Goal: Task Accomplishment & Management: Use online tool/utility

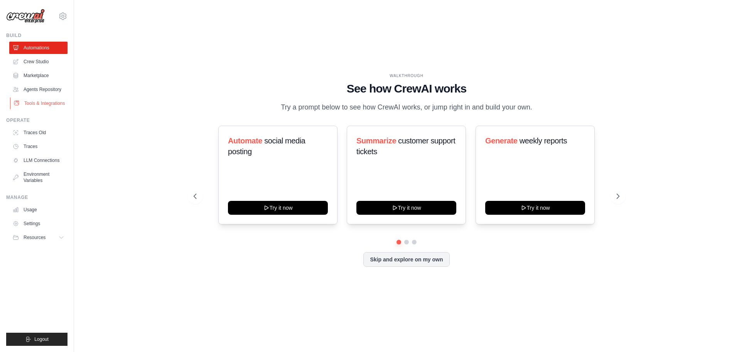
click at [45, 103] on link "Tools & Integrations" at bounding box center [39, 103] width 58 height 12
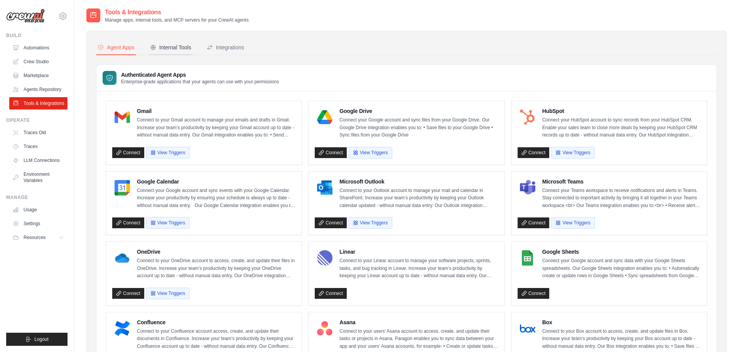
click at [178, 47] on div "Internal Tools" at bounding box center [170, 48] width 41 height 8
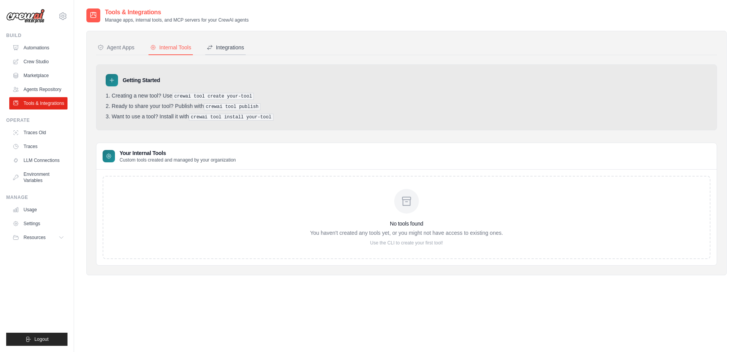
click at [220, 45] on div "Integrations" at bounding box center [225, 48] width 37 height 8
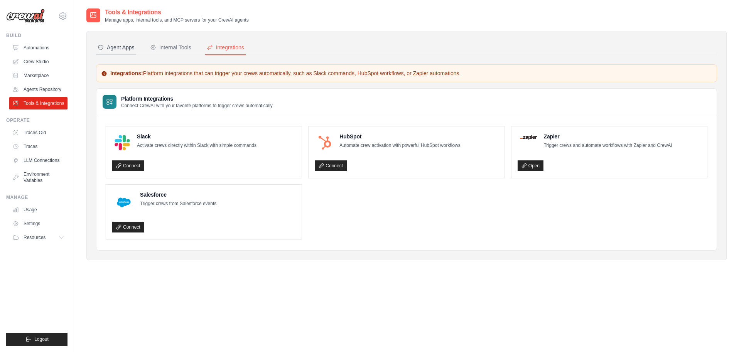
click at [123, 45] on div "Agent Apps" at bounding box center [116, 48] width 37 height 8
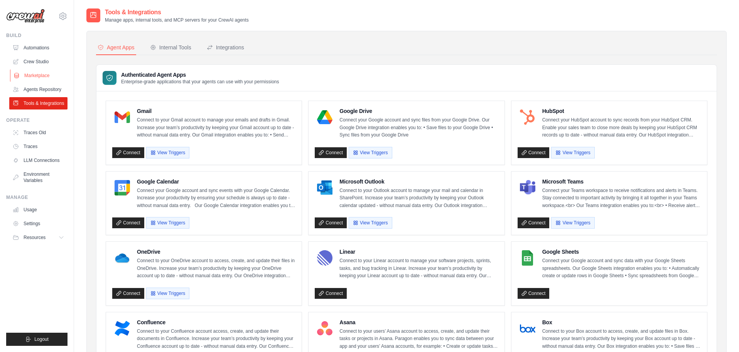
click at [41, 76] on link "Marketplace" at bounding box center [39, 75] width 58 height 12
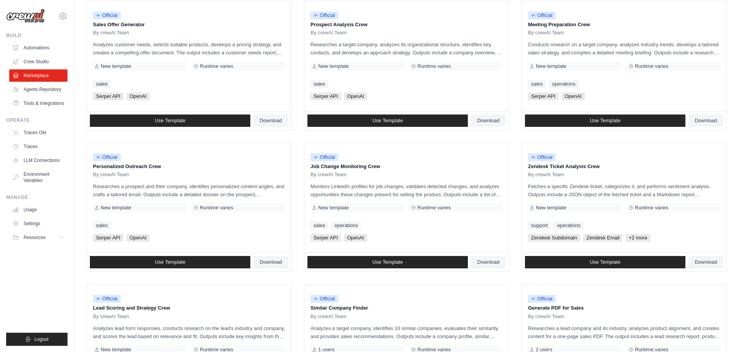
scroll to position [363, 0]
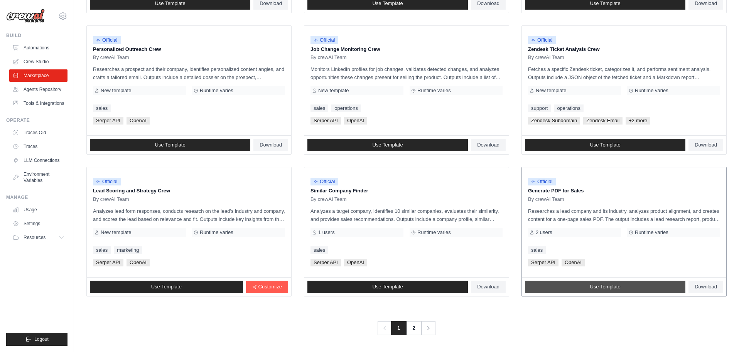
click at [582, 285] on link "Use Template" at bounding box center [605, 287] width 160 height 12
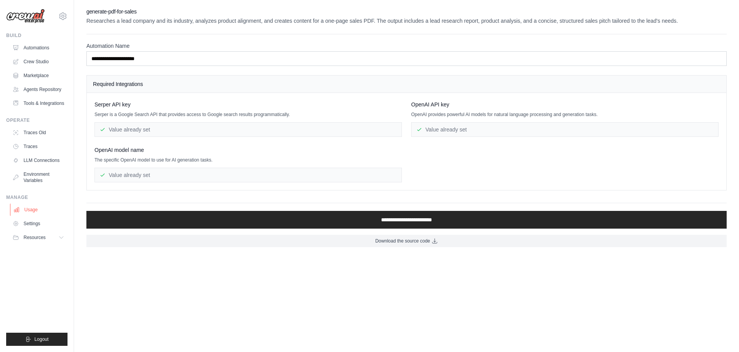
click at [26, 211] on link "Usage" at bounding box center [39, 210] width 58 height 12
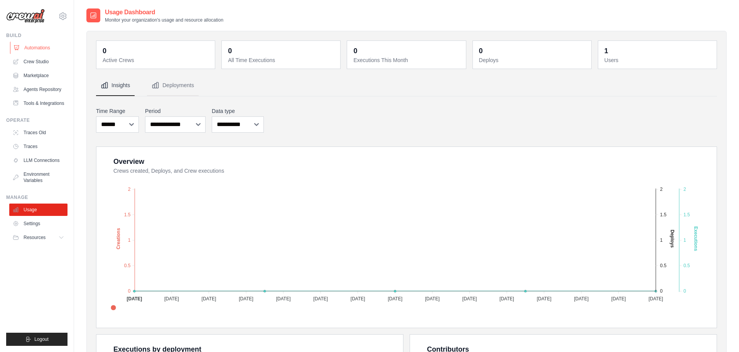
click at [46, 46] on link "Automations" at bounding box center [39, 48] width 58 height 12
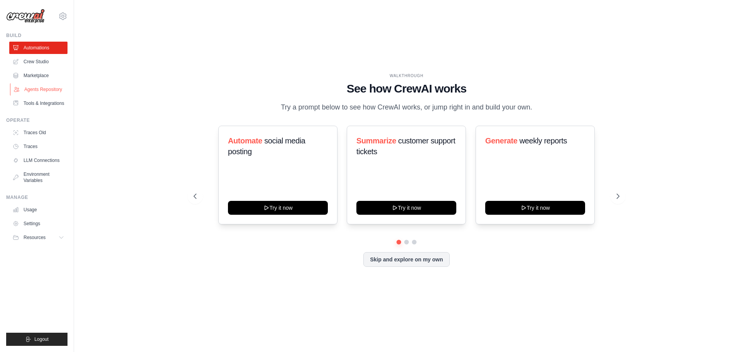
click at [36, 91] on link "Agents Repository" at bounding box center [39, 89] width 58 height 12
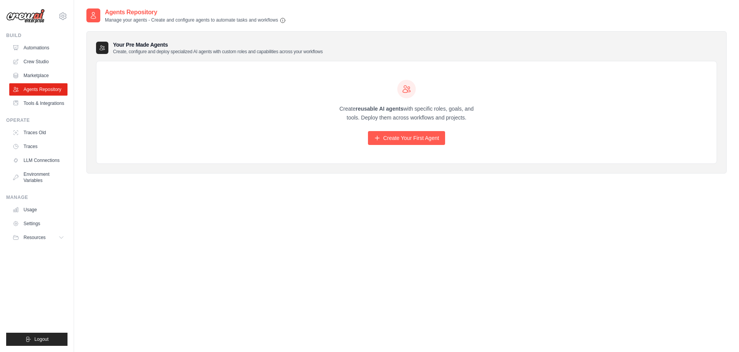
scroll to position [15, 0]
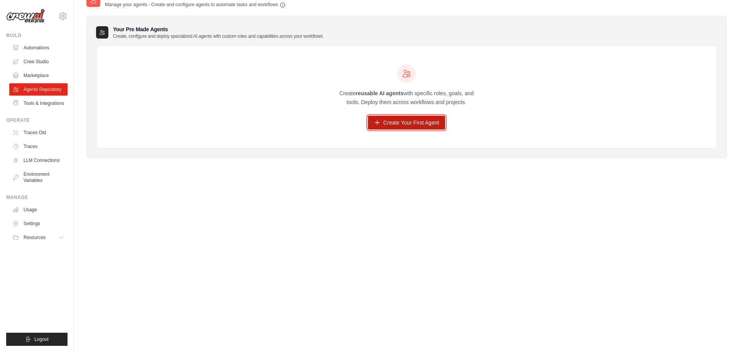
click at [425, 122] on link "Create Your First Agent" at bounding box center [407, 123] width 78 height 14
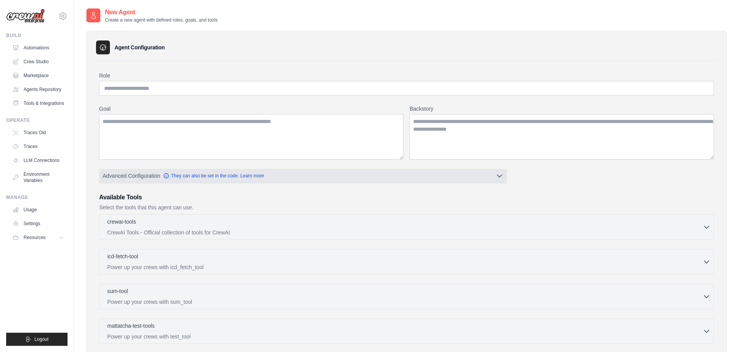
click at [399, 172] on button "Advanced Configuration They can also be set in the code. Learn more" at bounding box center [303, 176] width 407 height 14
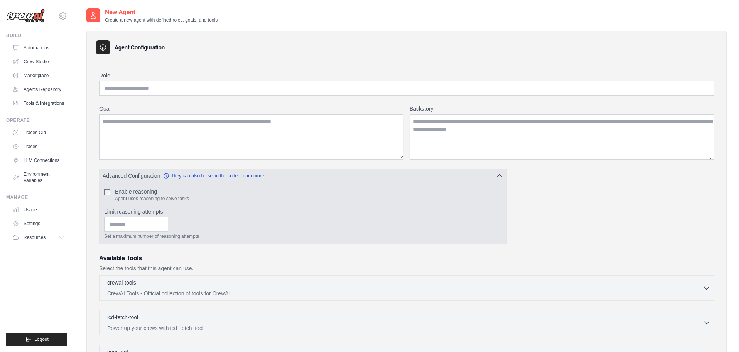
click at [500, 175] on icon "button" at bounding box center [499, 176] width 5 height 2
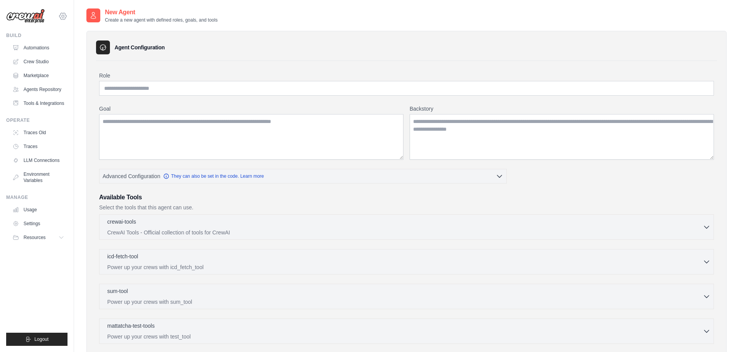
click at [62, 15] on icon at bounding box center [63, 16] width 2 height 2
click at [92, 48] on span "Settings" at bounding box center [95, 48] width 61 height 8
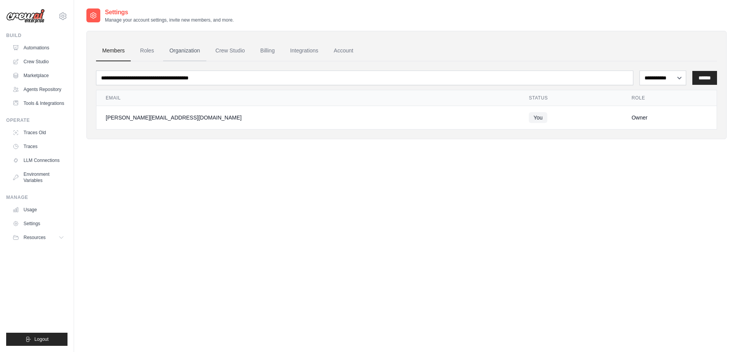
click at [183, 47] on link "Organization" at bounding box center [184, 51] width 43 height 21
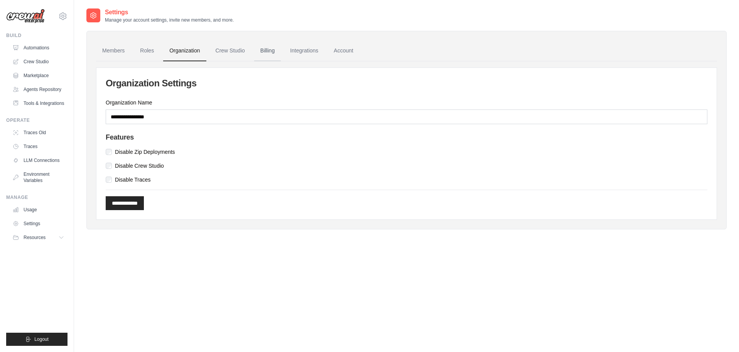
click at [263, 51] on link "Billing" at bounding box center [267, 51] width 27 height 21
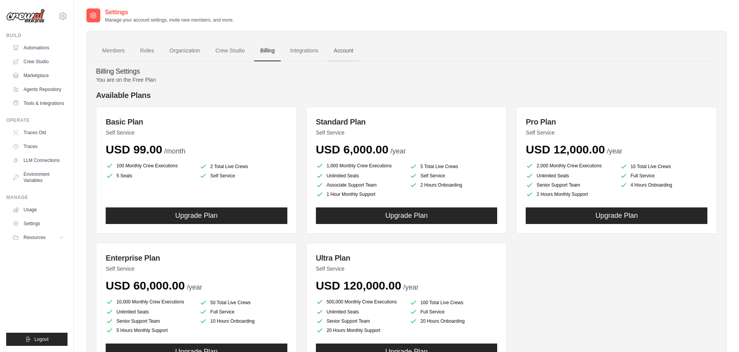
click at [343, 52] on link "Account" at bounding box center [343, 51] width 32 height 21
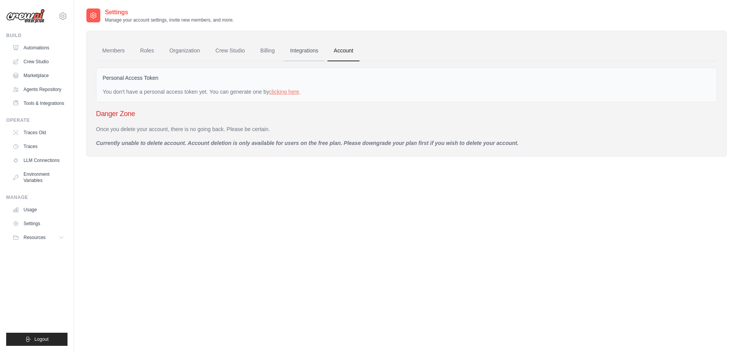
click at [301, 49] on link "Integrations" at bounding box center [304, 51] width 41 height 21
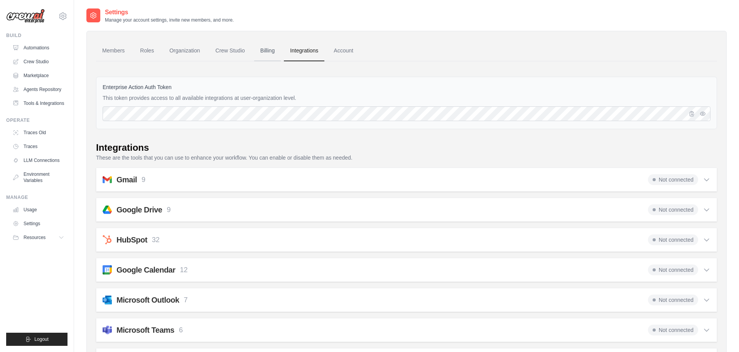
click at [264, 48] on link "Billing" at bounding box center [267, 51] width 27 height 21
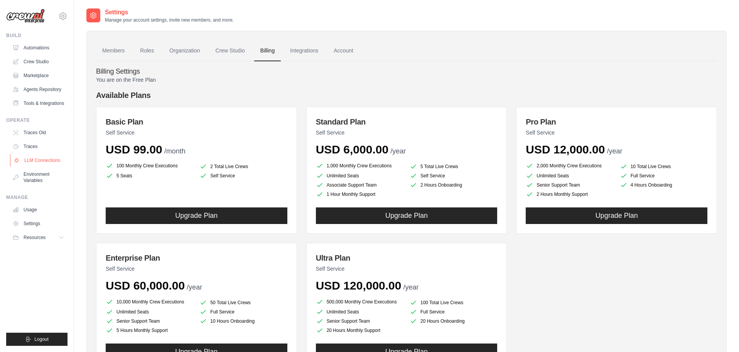
click at [44, 161] on link "LLM Connections" at bounding box center [39, 160] width 58 height 12
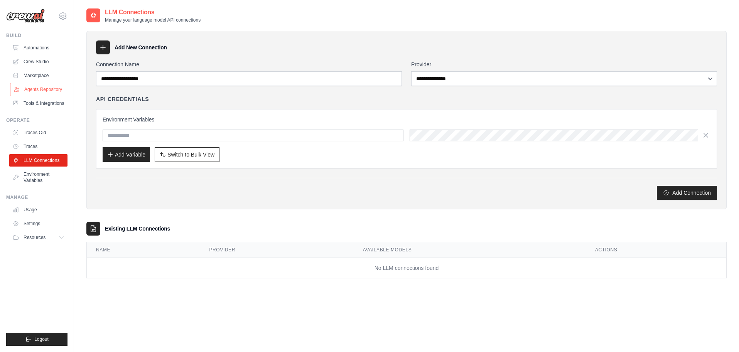
click at [45, 91] on link "Agents Repository" at bounding box center [39, 89] width 58 height 12
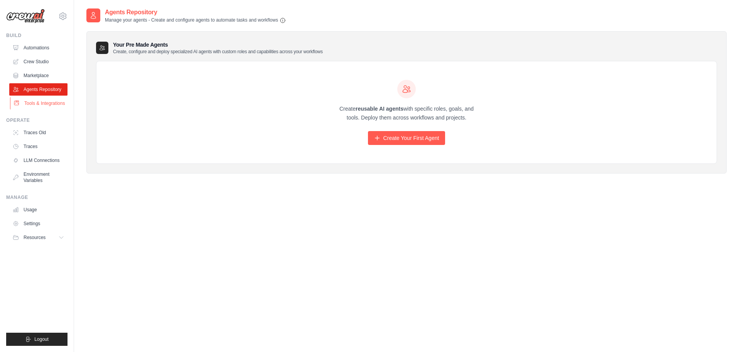
click at [44, 106] on link "Tools & Integrations" at bounding box center [39, 103] width 58 height 12
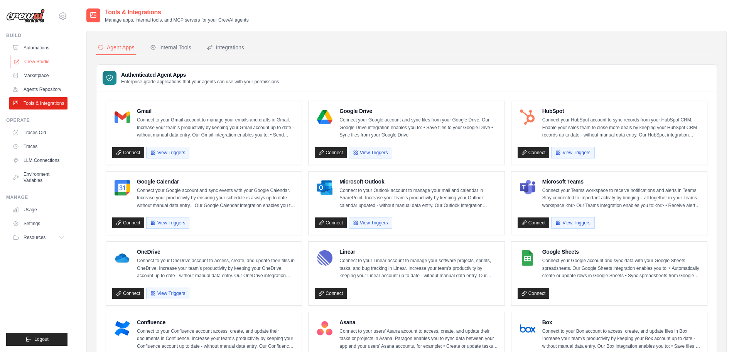
click at [38, 60] on link "Crew Studio" at bounding box center [39, 62] width 58 height 12
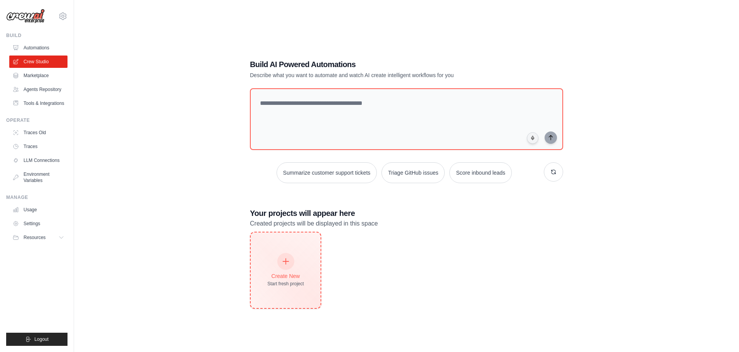
click at [297, 259] on div "Create New Start fresh project" at bounding box center [285, 270] width 37 height 33
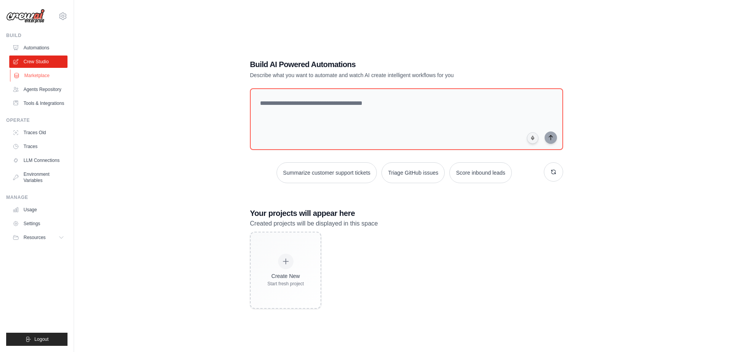
click at [35, 81] on link "Marketplace" at bounding box center [39, 75] width 58 height 12
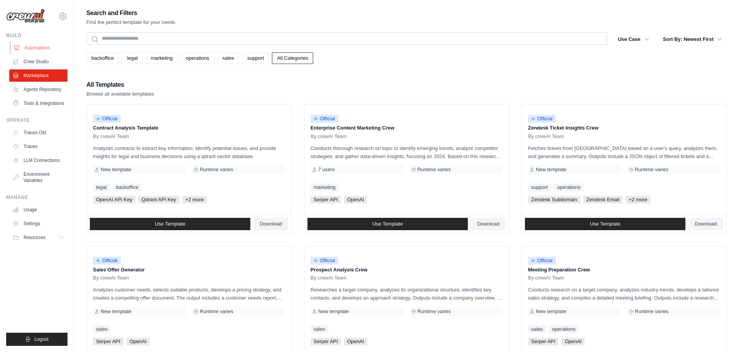
click at [37, 47] on link "Automations" at bounding box center [39, 48] width 58 height 12
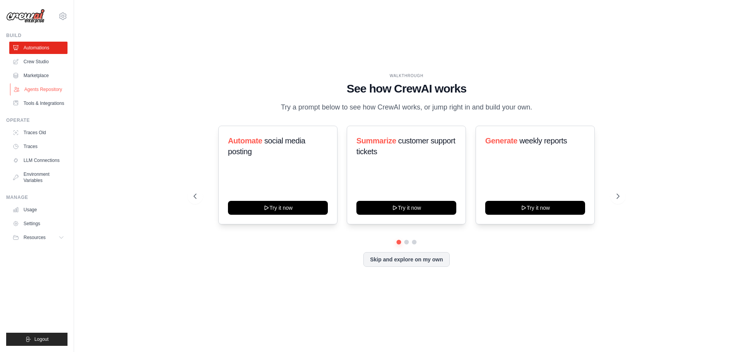
click at [34, 88] on link "Agents Repository" at bounding box center [39, 89] width 58 height 12
click at [33, 86] on link "Agents Repository" at bounding box center [39, 89] width 58 height 12
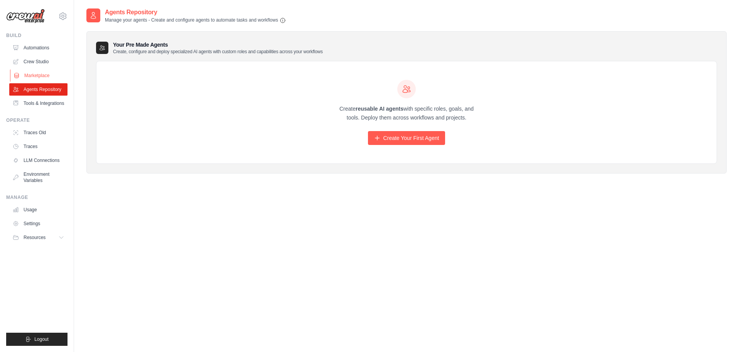
click at [39, 71] on link "Marketplace" at bounding box center [39, 75] width 58 height 12
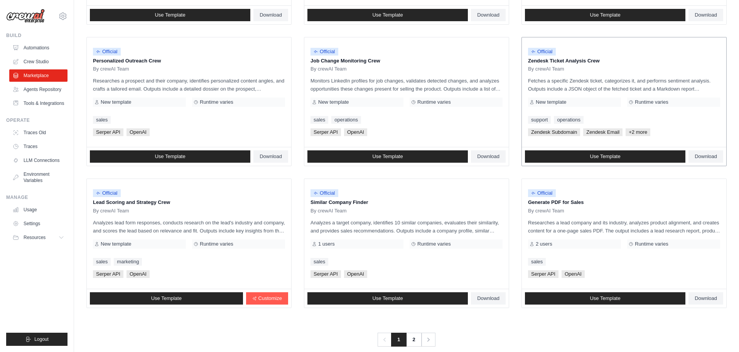
scroll to position [363, 0]
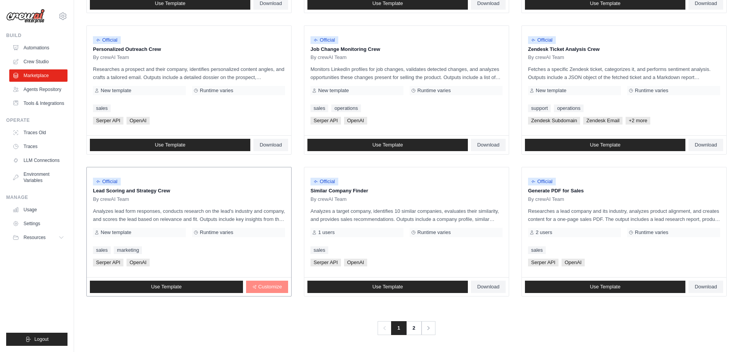
click at [265, 284] on span "Customize" at bounding box center [270, 287] width 24 height 6
click at [396, 146] on span "Use Template" at bounding box center [387, 145] width 30 height 6
click at [47, 92] on link "Agents Repository" at bounding box center [39, 89] width 58 height 12
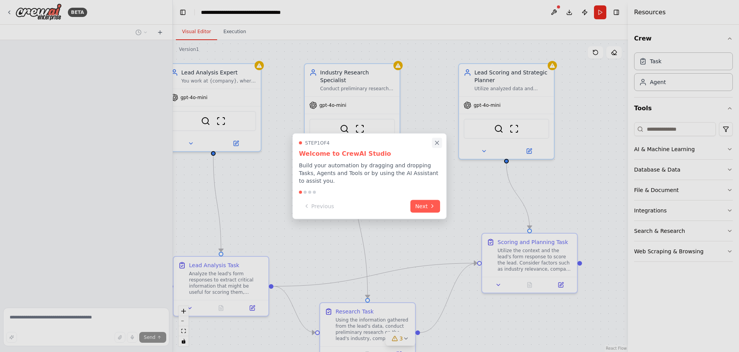
click at [439, 143] on icon "Close walkthrough" at bounding box center [437, 142] width 7 height 7
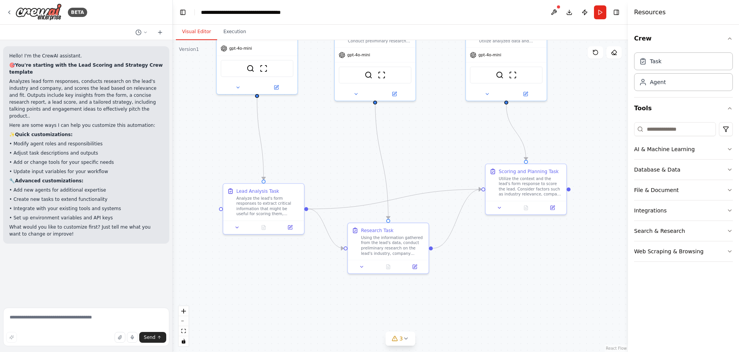
drag, startPoint x: 356, startPoint y: 189, endPoint x: 365, endPoint y: 146, distance: 44.2
click at [365, 146] on div ".deletable-edge-delete-btn { width: 20px; height: 20px; border: 0px solid #ffff…" at bounding box center [400, 196] width 455 height 312
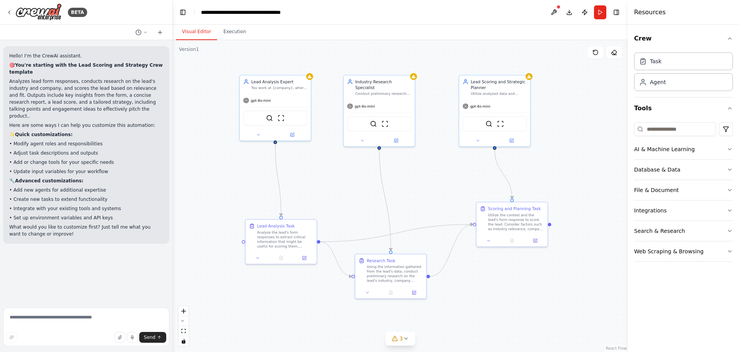
drag, startPoint x: 408, startPoint y: 135, endPoint x: 410, endPoint y: 175, distance: 40.2
click at [410, 175] on div ".deletable-edge-delete-btn { width: 20px; height: 20px; border: 0px solid #ffff…" at bounding box center [400, 196] width 455 height 312
click at [385, 120] on img at bounding box center [384, 122] width 7 height 7
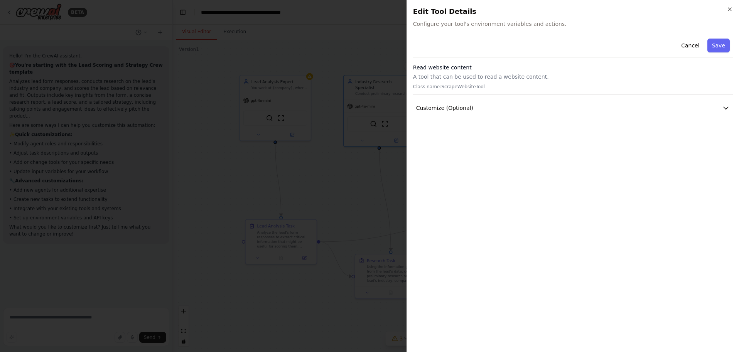
drag, startPoint x: 731, startPoint y: 9, endPoint x: 708, endPoint y: 11, distance: 23.2
click at [731, 9] on icon "button" at bounding box center [730, 9] width 6 height 6
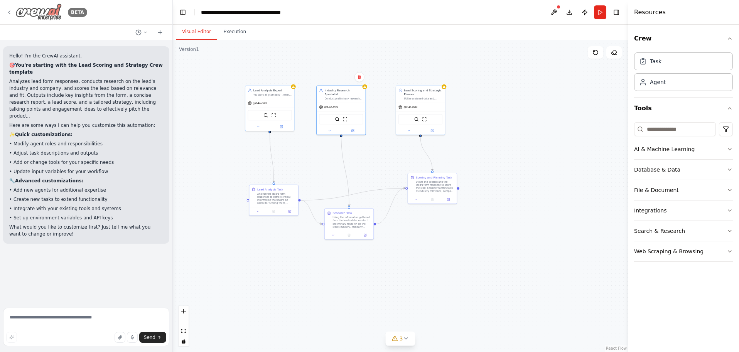
click at [7, 12] on icon at bounding box center [9, 12] width 6 height 6
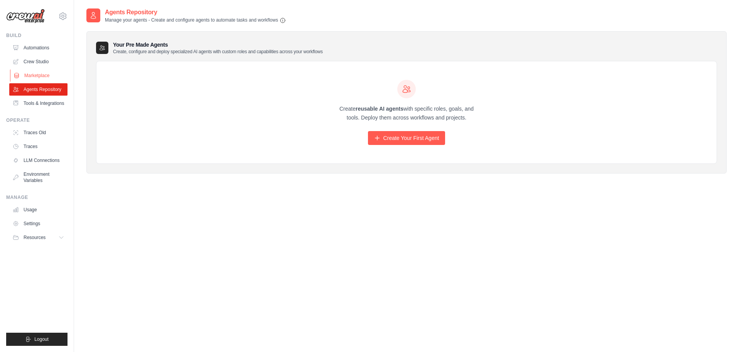
click at [35, 73] on link "Marketplace" at bounding box center [39, 75] width 58 height 12
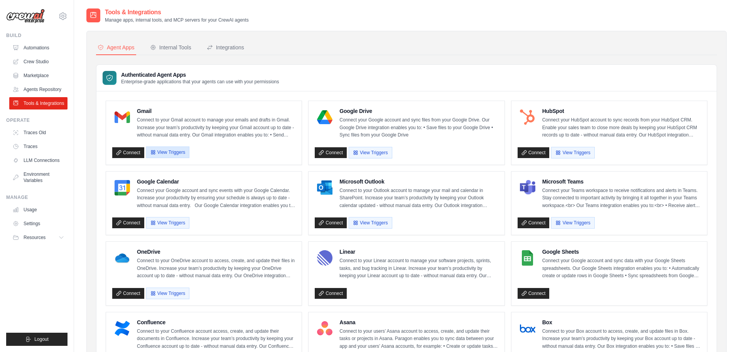
click at [174, 153] on button "View Triggers" at bounding box center [167, 153] width 43 height 12
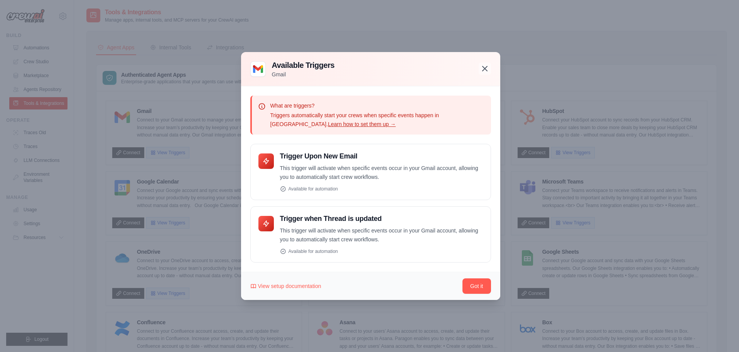
click at [489, 68] on icon "button" at bounding box center [484, 68] width 9 height 9
